Goal: Find specific page/section: Find specific page/section

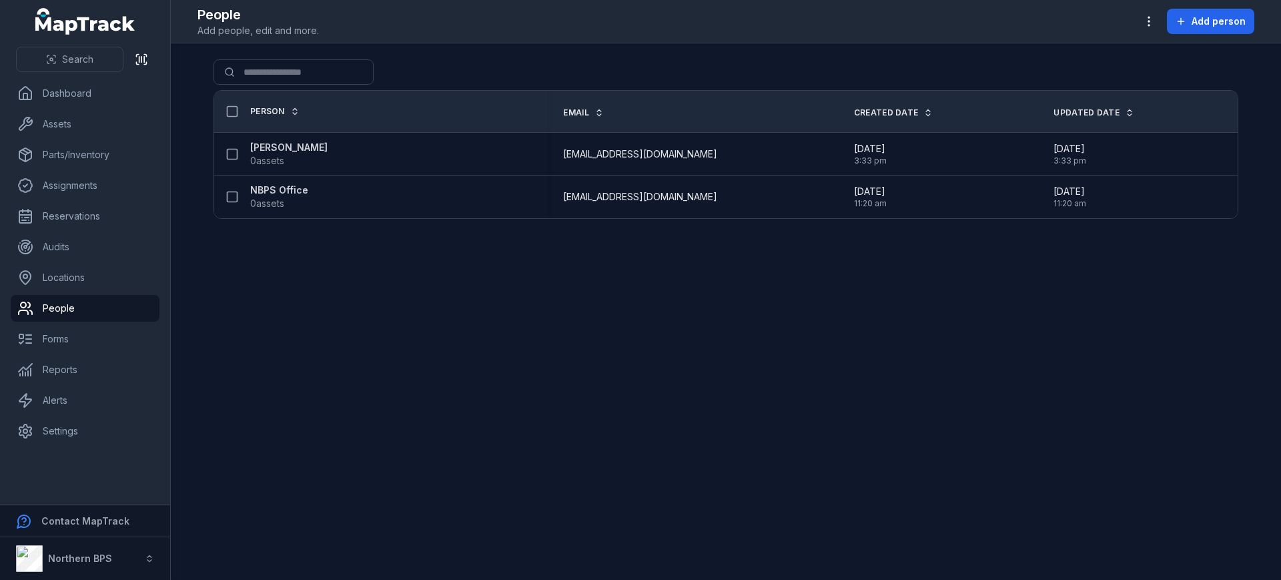
click at [281, 191] on strong "NBPS Office" at bounding box center [279, 189] width 58 height 13
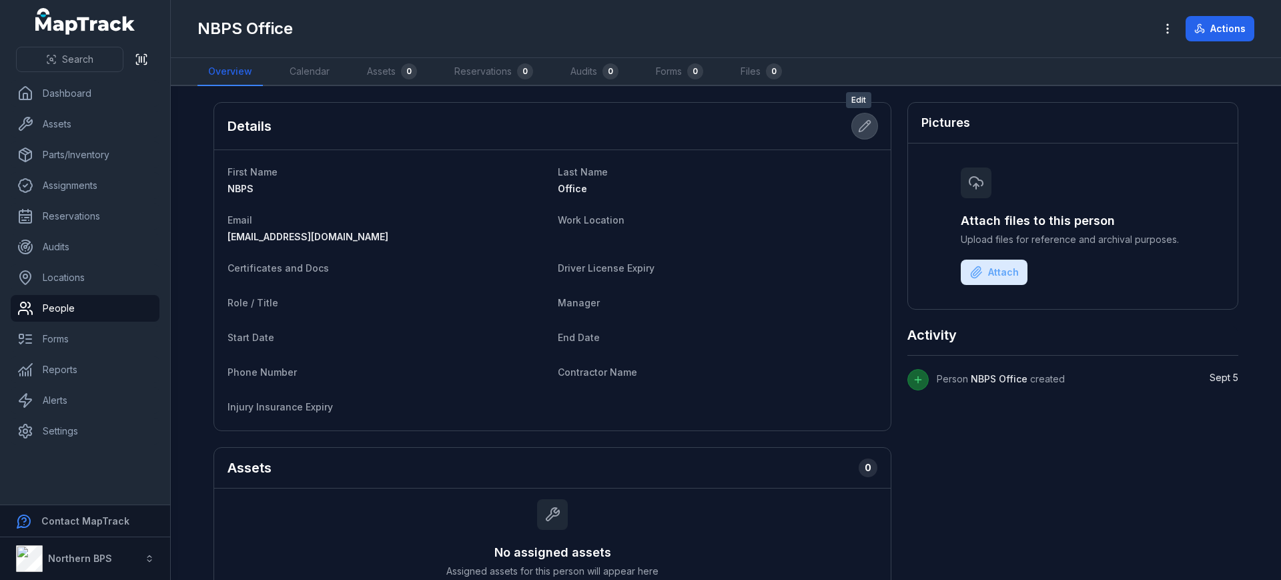
click at [852, 123] on button at bounding box center [864, 125] width 25 height 25
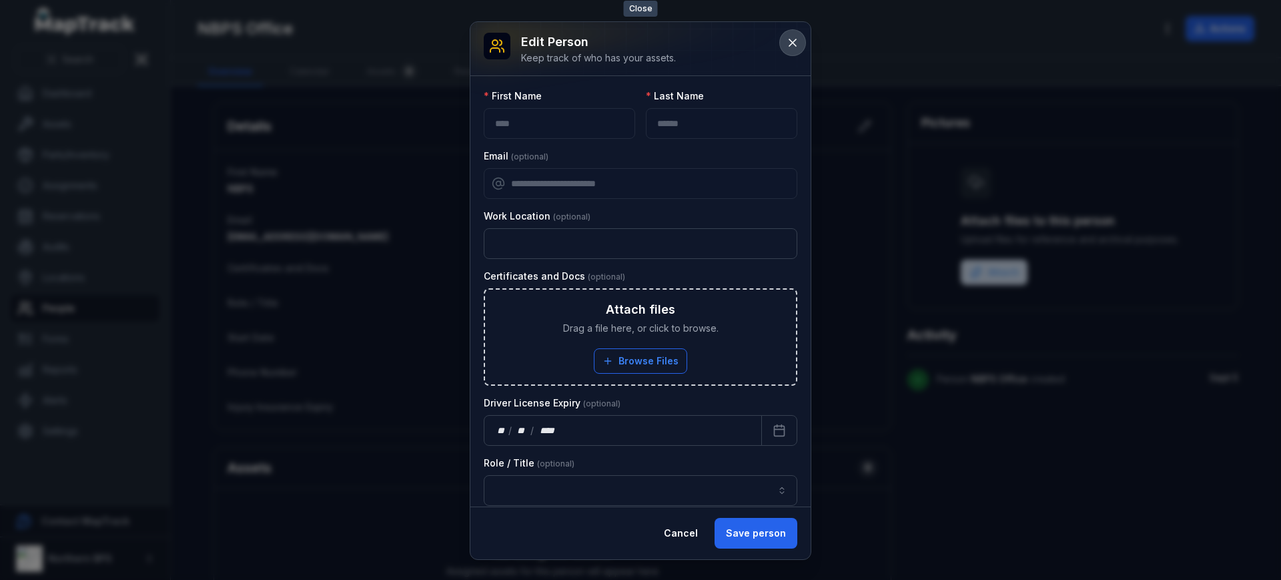
click at [793, 43] on icon at bounding box center [792, 42] width 7 height 7
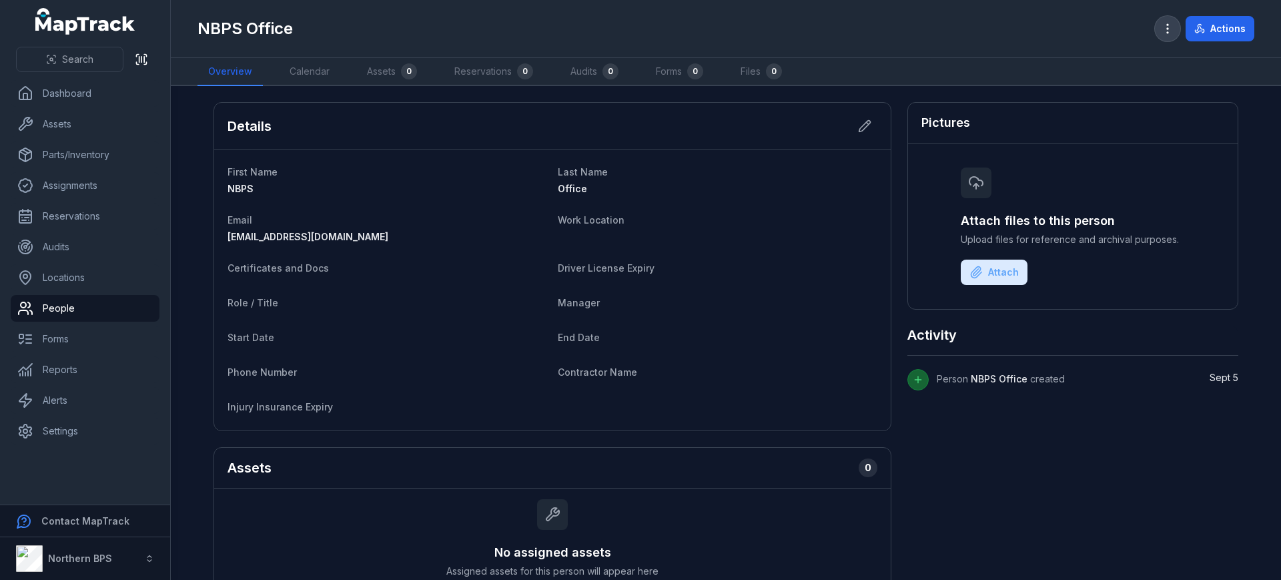
click at [1166, 17] on button "button" at bounding box center [1167, 28] width 25 height 25
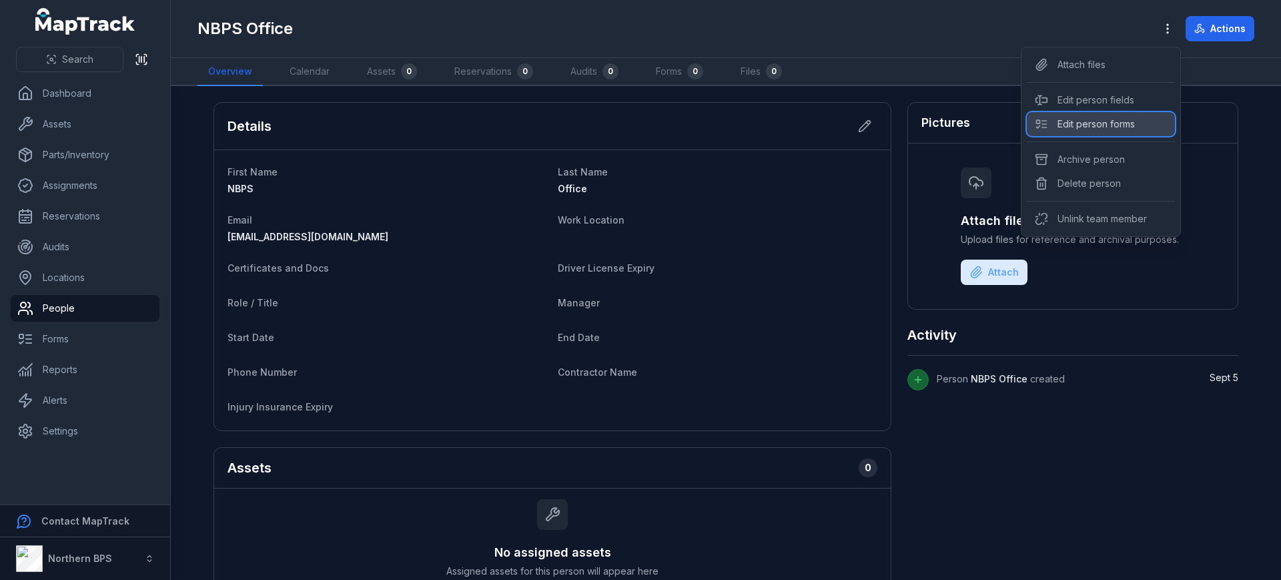
click at [1107, 125] on div "Edit person forms" at bounding box center [1101, 124] width 148 height 24
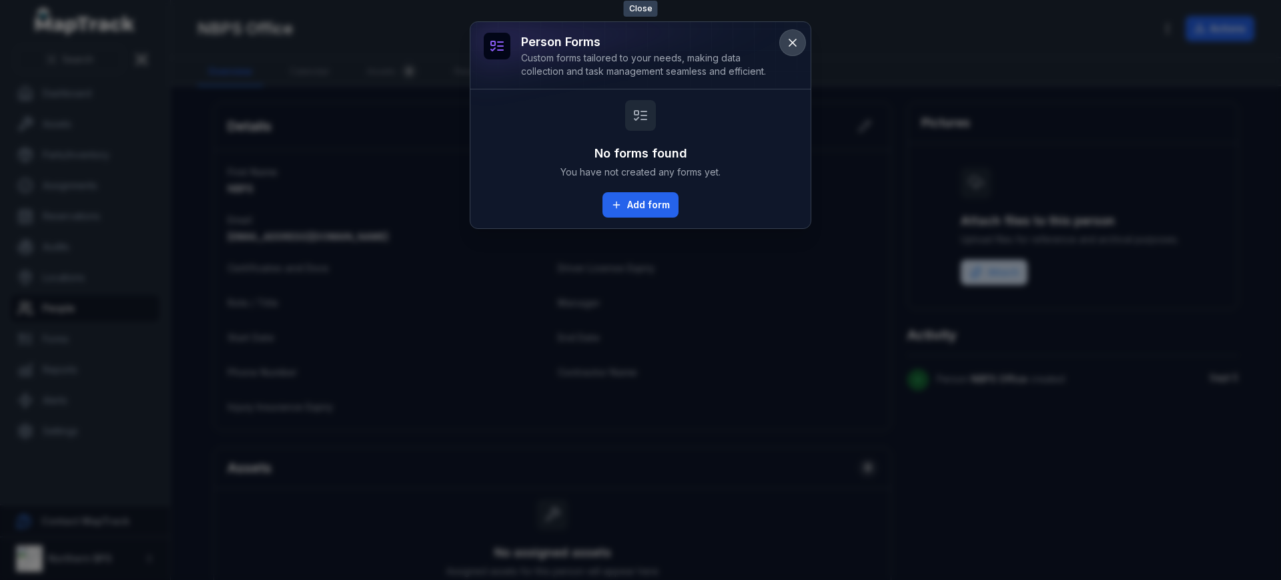
click at [797, 35] on button at bounding box center [792, 42] width 25 height 25
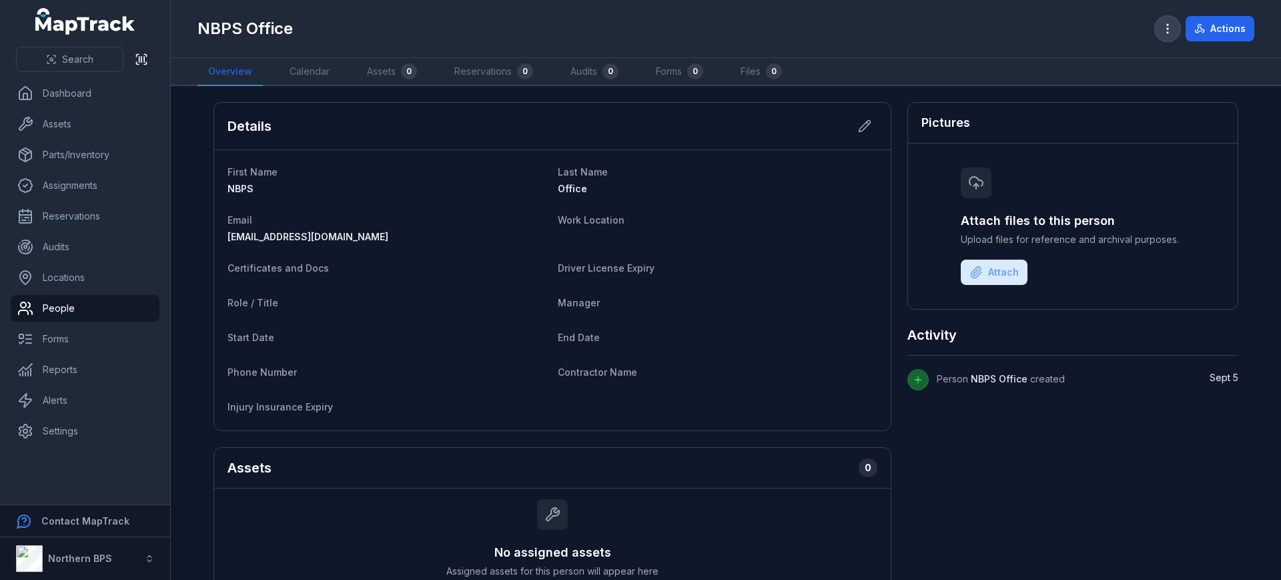
click at [1178, 33] on button "button" at bounding box center [1167, 28] width 25 height 25
